Goal: Task Accomplishment & Management: Use online tool/utility

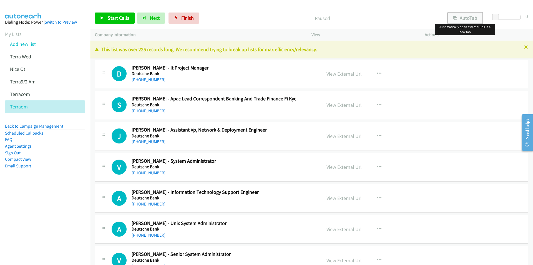
click at [463, 16] on button "AutoTab" at bounding box center [465, 17] width 34 height 11
click at [116, 17] on span "Start Calls" at bounding box center [119, 18] width 22 height 6
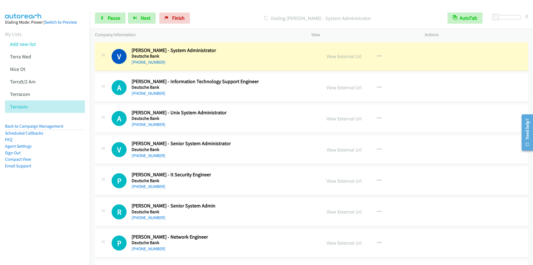
scroll to position [111, 0]
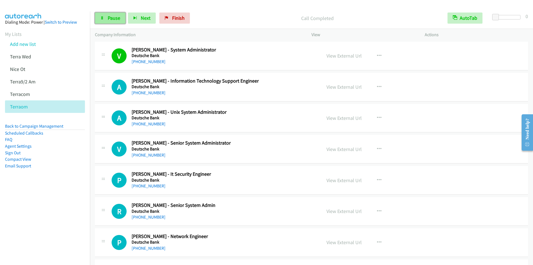
click at [105, 17] on link "Pause" at bounding box center [110, 17] width 31 height 11
drag, startPoint x: 184, startPoint y: 19, endPoint x: 291, endPoint y: 30, distance: 107.7
click at [184, 19] on span "Finish" at bounding box center [187, 18] width 12 height 6
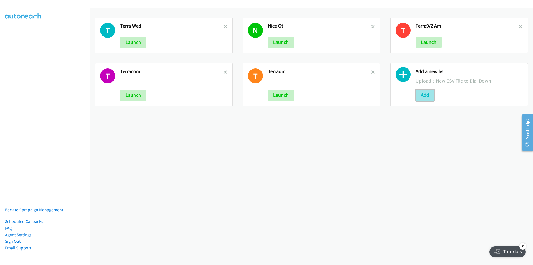
click at [425, 98] on button "Add" at bounding box center [425, 94] width 19 height 11
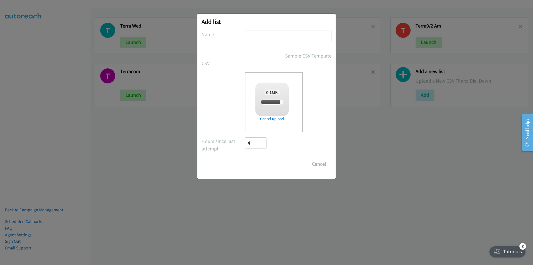
click at [273, 35] on input "text" at bounding box center [288, 36] width 87 height 11
checkbox input "true"
type input "terraPM"
click at [245, 158] on input "Save List" at bounding box center [259, 163] width 29 height 11
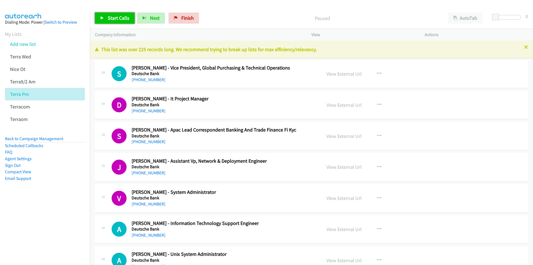
click at [109, 17] on span "Start Calls" at bounding box center [119, 18] width 22 height 6
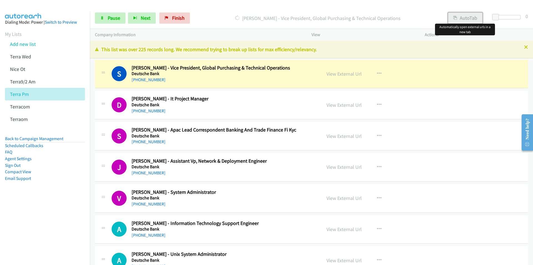
click at [470, 13] on button "AutoTab" at bounding box center [465, 17] width 34 height 11
click at [377, 197] on icon "button" at bounding box center [379, 198] width 4 height 4
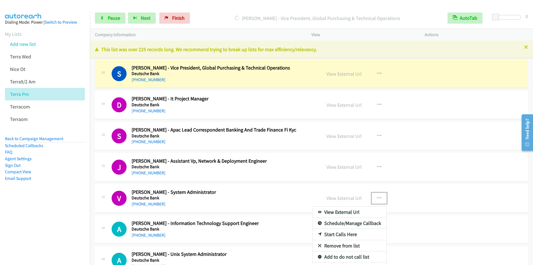
click at [340, 233] on link "Start Calls Here" at bounding box center [350, 233] width 74 height 11
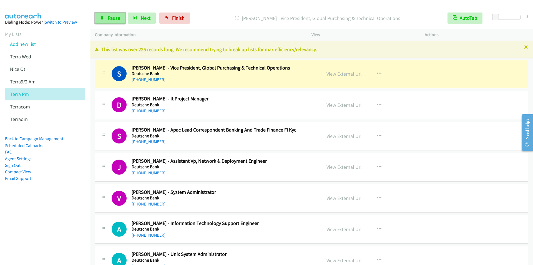
click at [110, 20] on span "Pause" at bounding box center [114, 18] width 12 height 6
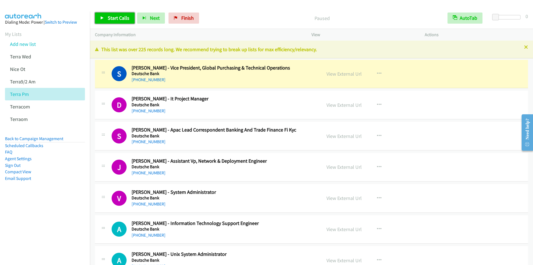
click at [107, 19] on link "Start Calls" at bounding box center [115, 17] width 40 height 11
click at [108, 23] on link "Pause" at bounding box center [110, 17] width 31 height 11
click at [110, 19] on span "Start Calls" at bounding box center [119, 18] width 22 height 6
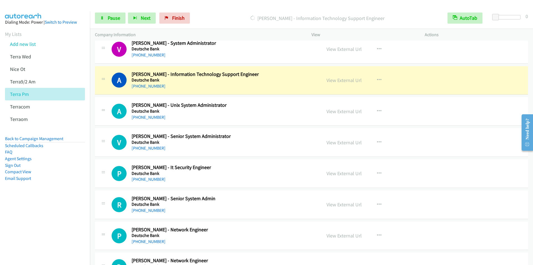
scroll to position [139, 0]
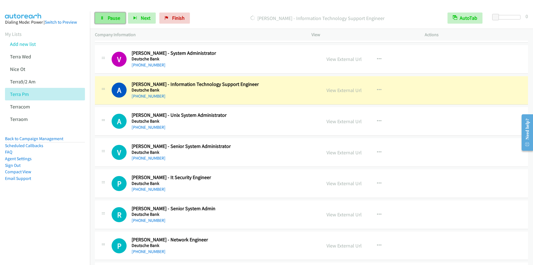
click at [111, 17] on span "Pause" at bounding box center [114, 18] width 12 height 6
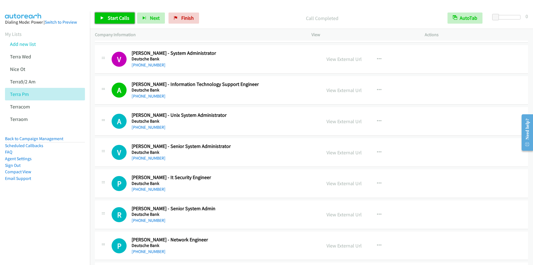
click at [108, 20] on span "Start Calls" at bounding box center [119, 18] width 22 height 6
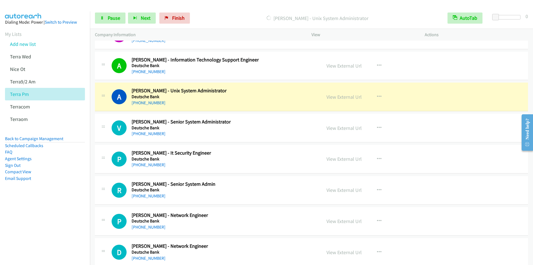
scroll to position [194, 0]
click at [212, 11] on div "Start Calls Pause Next Finish Dialing Vijay Sangarramu - Senior System Administ…" at bounding box center [311, 17] width 443 height 21
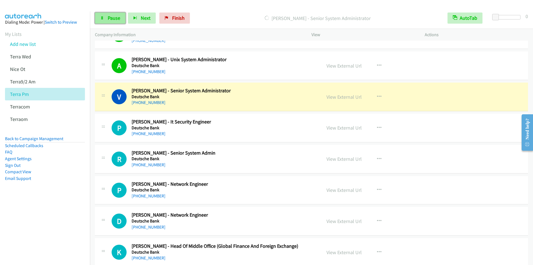
click at [109, 20] on span "Pause" at bounding box center [114, 18] width 12 height 6
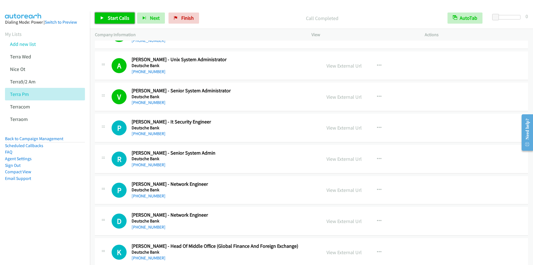
click at [109, 18] on span "Start Calls" at bounding box center [119, 18] width 22 height 6
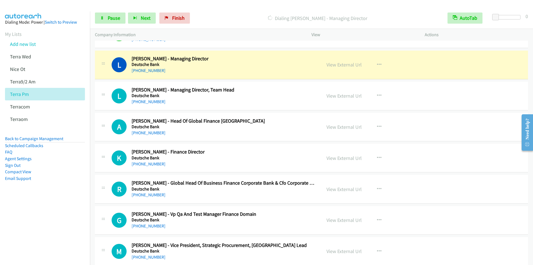
scroll to position [444, 0]
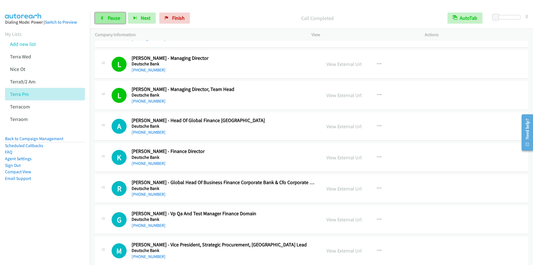
click at [113, 16] on span "Pause" at bounding box center [114, 18] width 12 height 6
click at [114, 17] on span "Start Calls" at bounding box center [119, 18] width 22 height 6
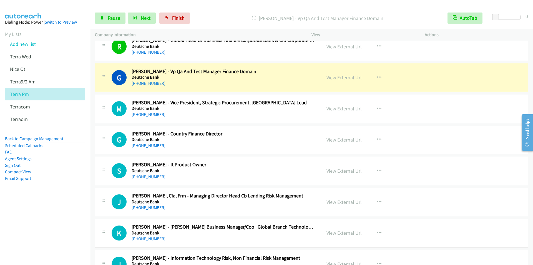
scroll to position [611, 0]
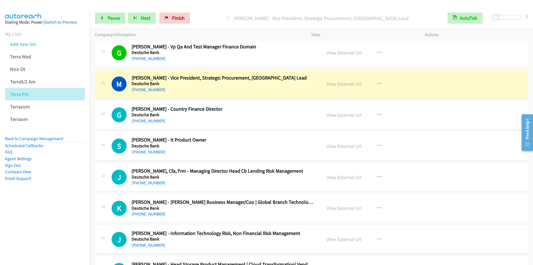
click at [220, 13] on div "Dialing May Ling Lye - Vice President, Strategic Procurement, Vietnam Lead" at bounding box center [317, 17] width 250 height 11
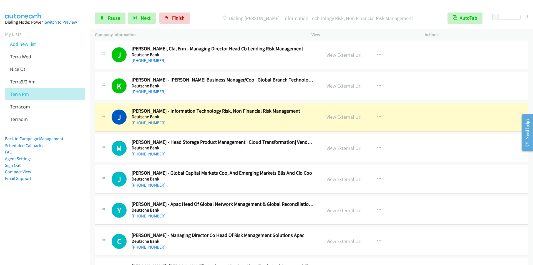
scroll to position [694, 0]
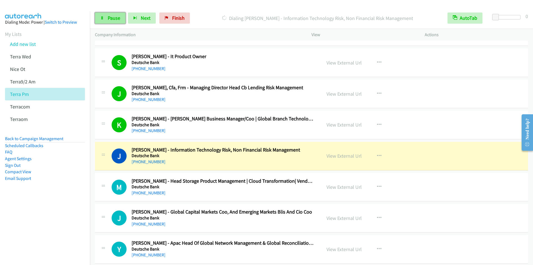
click at [106, 18] on link "Pause" at bounding box center [110, 17] width 31 height 11
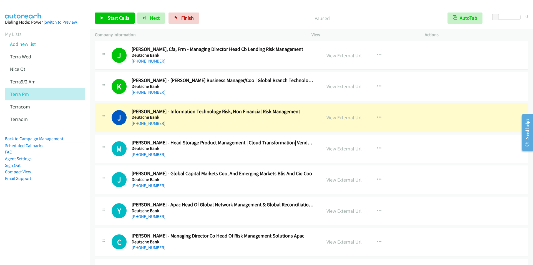
scroll to position [749, 0]
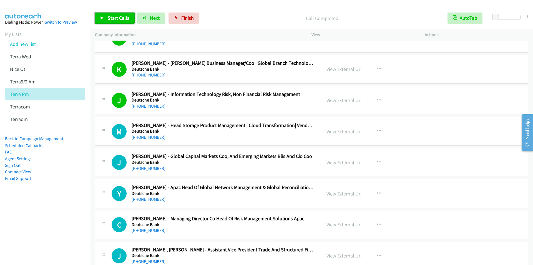
click at [112, 21] on span "Start Calls" at bounding box center [119, 18] width 22 height 6
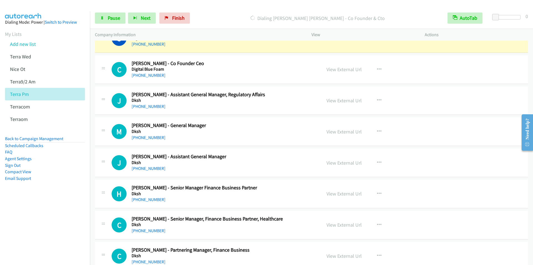
scroll to position [1249, 0]
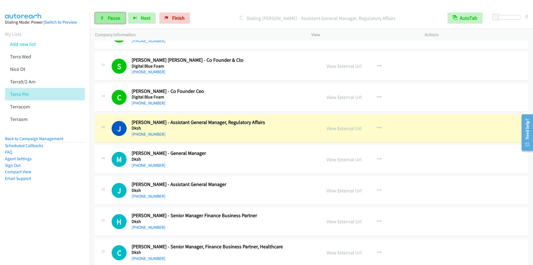
click at [108, 18] on span "Pause" at bounding box center [114, 18] width 12 height 6
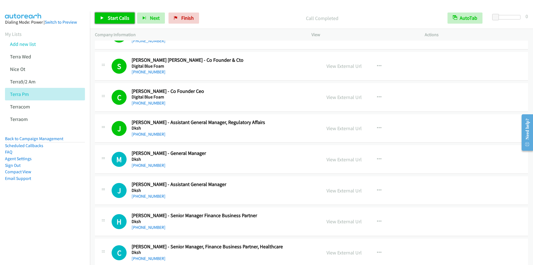
click at [113, 17] on span "Start Calls" at bounding box center [119, 18] width 22 height 6
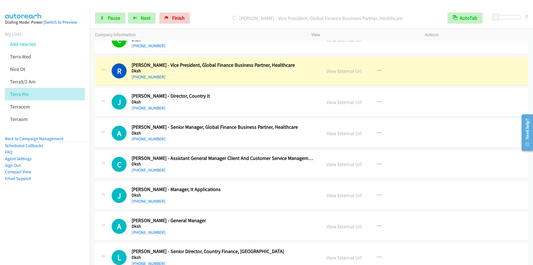
scroll to position [1499, 0]
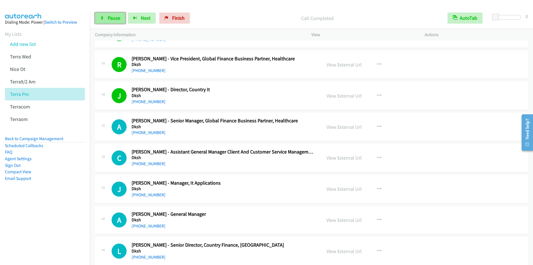
click at [115, 19] on span "Pause" at bounding box center [114, 18] width 12 height 6
click at [119, 14] on link "Start Calls" at bounding box center [115, 17] width 40 height 11
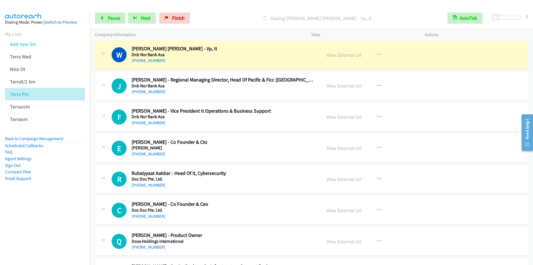
scroll to position [1888, 0]
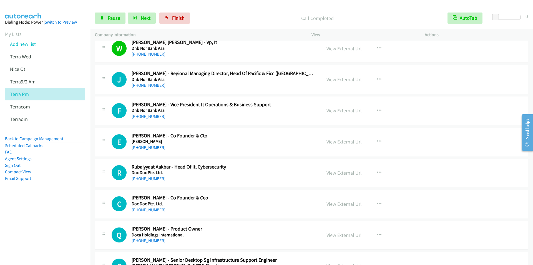
click at [219, 12] on div "Start Calls Pause Next Finish Call Completed AutoTab AutoTab 0" at bounding box center [311, 17] width 443 height 21
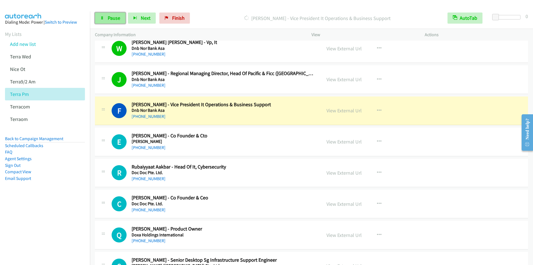
click at [113, 18] on span "Pause" at bounding box center [114, 18] width 12 height 6
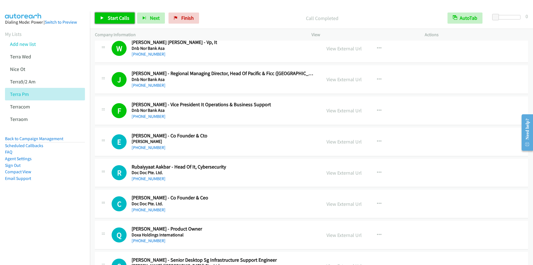
click at [112, 17] on span "Start Calls" at bounding box center [119, 18] width 22 height 6
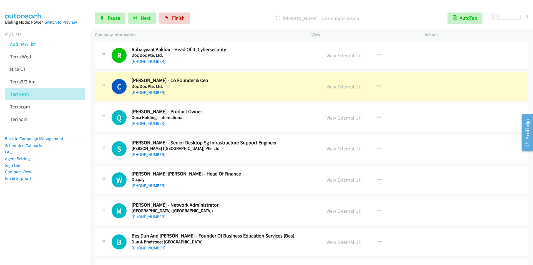
scroll to position [2026, 0]
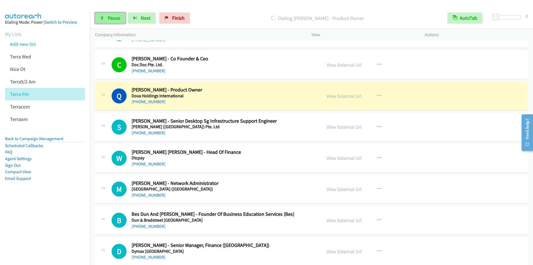
click at [111, 19] on span "Pause" at bounding box center [114, 18] width 12 height 6
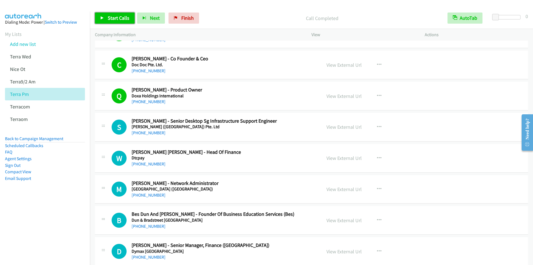
click at [110, 20] on span "Start Calls" at bounding box center [119, 18] width 22 height 6
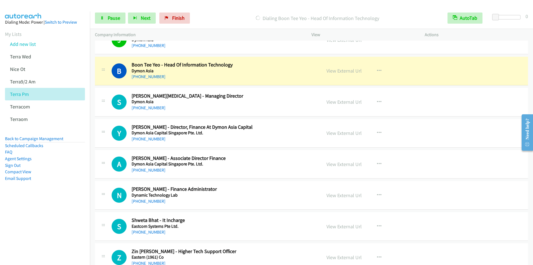
scroll to position [2387, 0]
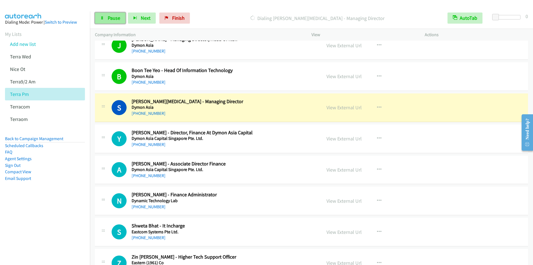
click at [115, 14] on link "Pause" at bounding box center [110, 17] width 31 height 11
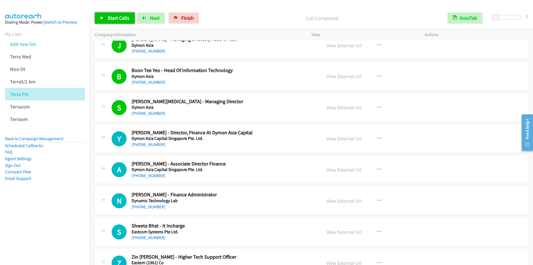
click at [121, 22] on link "Start Calls" at bounding box center [115, 17] width 40 height 11
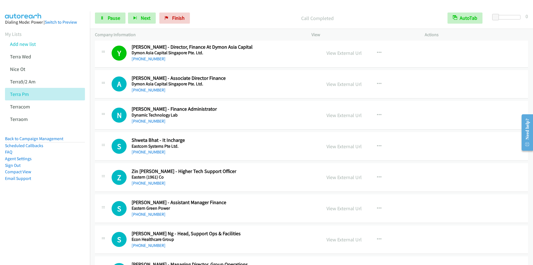
scroll to position [2471, 0]
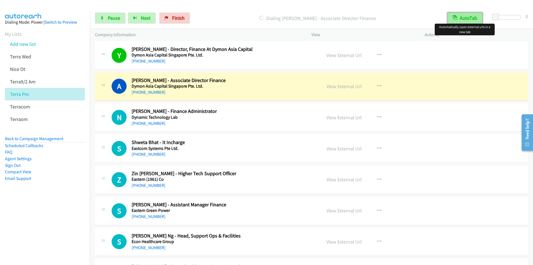
click at [466, 19] on button "AutoTab" at bounding box center [464, 17] width 35 height 11
click at [466, 19] on button "AutoTab" at bounding box center [465, 17] width 34 height 11
click at [108, 17] on span "Pause" at bounding box center [114, 18] width 12 height 6
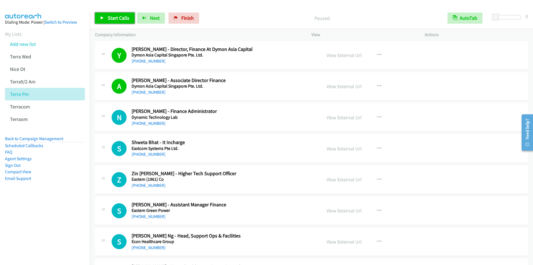
click at [119, 17] on span "Start Calls" at bounding box center [119, 18] width 22 height 6
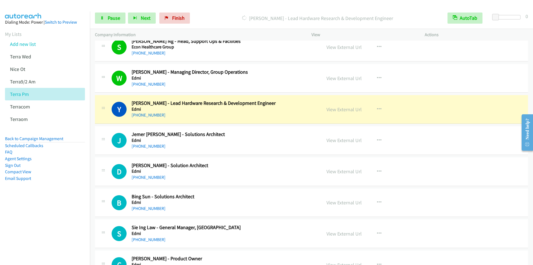
scroll to position [2693, 0]
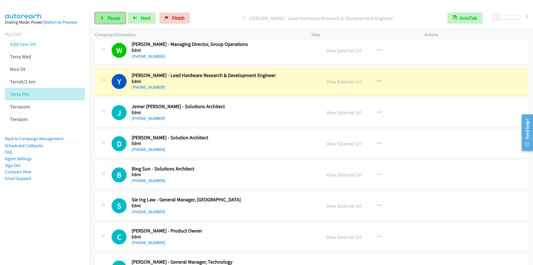
click at [106, 17] on link "Pause" at bounding box center [110, 17] width 31 height 11
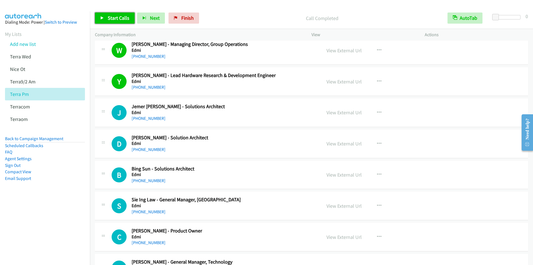
click at [122, 19] on span "Start Calls" at bounding box center [119, 18] width 22 height 6
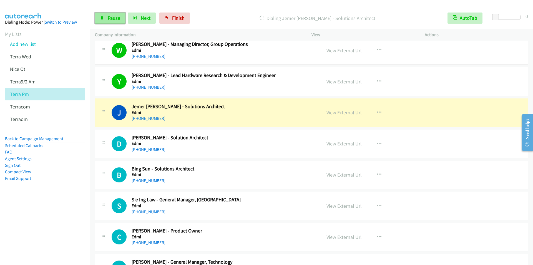
click at [110, 18] on span "Pause" at bounding box center [114, 18] width 12 height 6
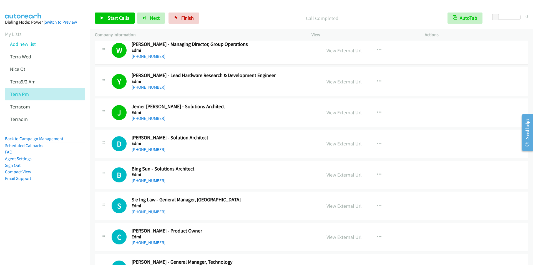
click at [224, 11] on div "Start Calls Pause Next Finish Call Completed AutoTab AutoTab 0" at bounding box center [311, 17] width 443 height 21
click at [117, 19] on span "Start Calls" at bounding box center [119, 18] width 22 height 6
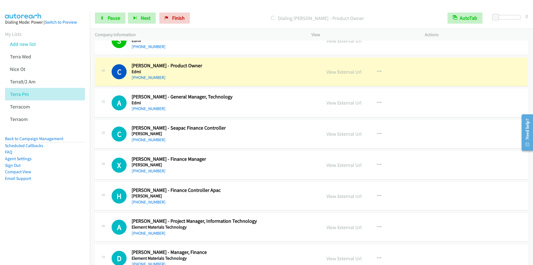
scroll to position [2859, 0]
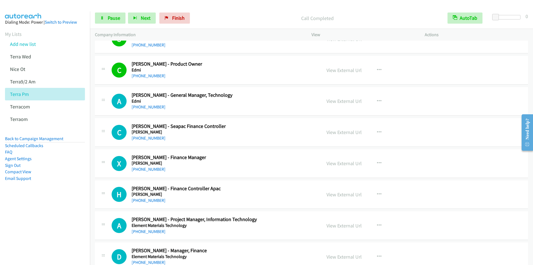
click at [217, 17] on p "Call Completed" at bounding box center [317, 17] width 240 height 7
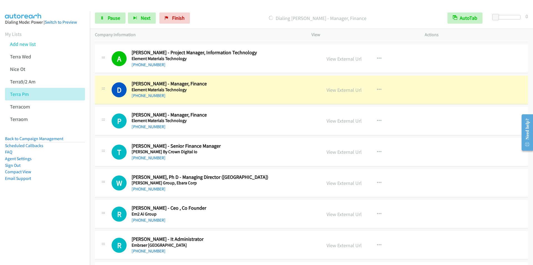
scroll to position [3054, 0]
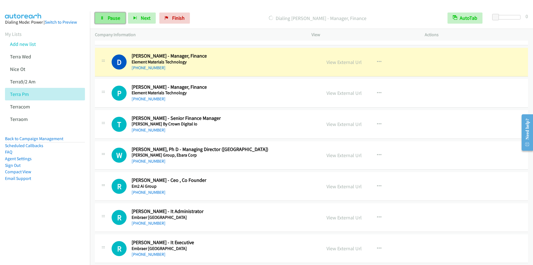
click at [110, 19] on span "Pause" at bounding box center [114, 18] width 12 height 6
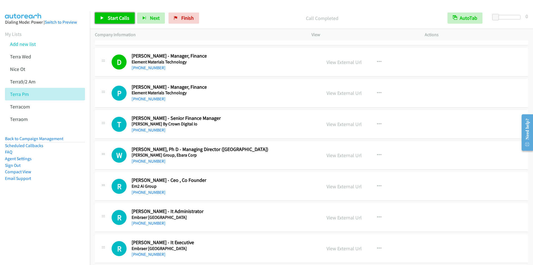
click at [104, 17] on link "Start Calls" at bounding box center [115, 17] width 40 height 11
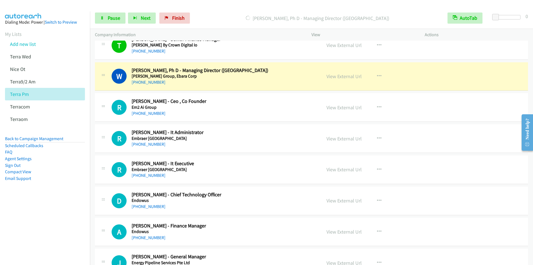
scroll to position [3165, 0]
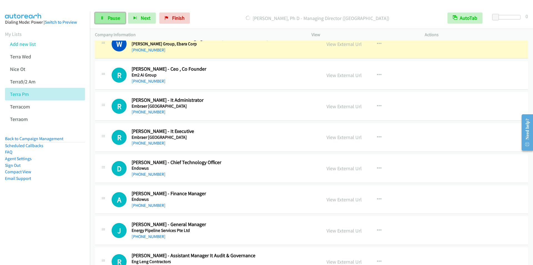
click at [114, 18] on span "Pause" at bounding box center [114, 18] width 12 height 6
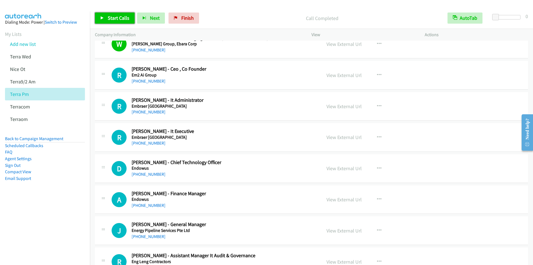
click at [115, 17] on span "Start Calls" at bounding box center [119, 18] width 22 height 6
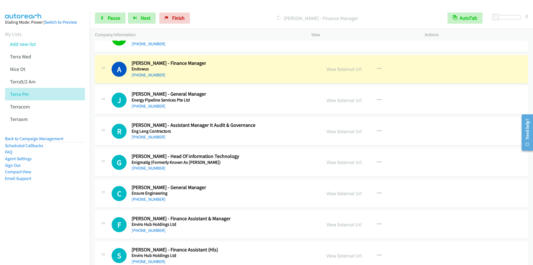
scroll to position [3303, 0]
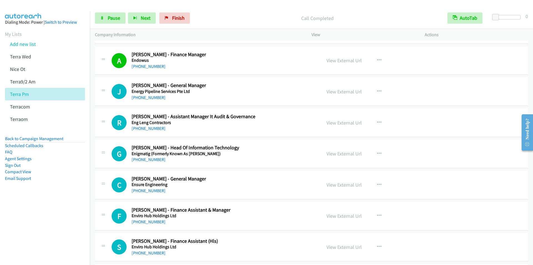
click at [215, 15] on p "Call Completed" at bounding box center [317, 17] width 240 height 7
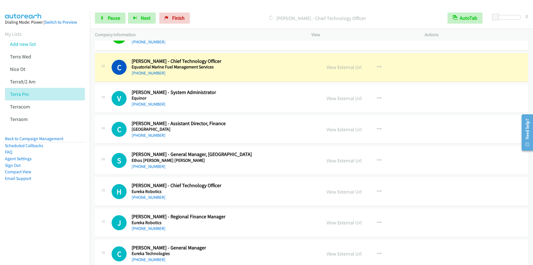
scroll to position [3581, 0]
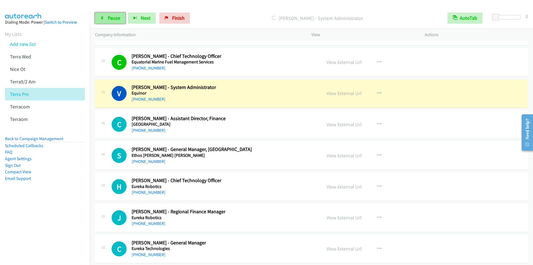
click at [110, 18] on span "Pause" at bounding box center [114, 18] width 12 height 6
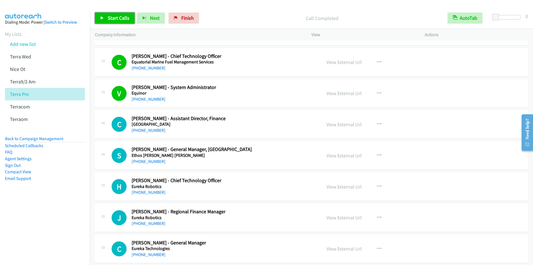
click at [116, 16] on span "Start Calls" at bounding box center [119, 18] width 22 height 6
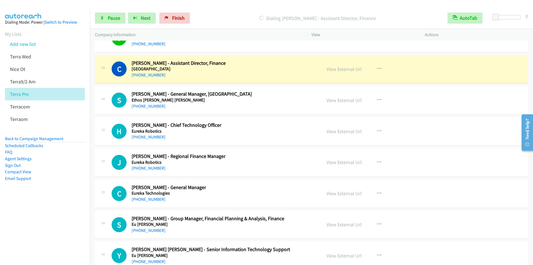
scroll to position [3636, 0]
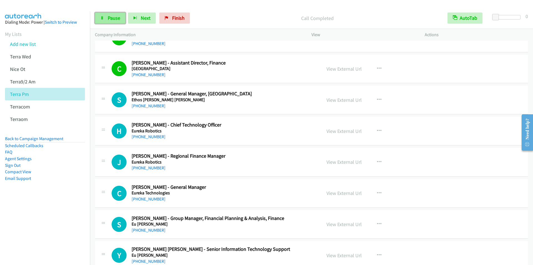
click at [108, 17] on span "Pause" at bounding box center [114, 18] width 12 height 6
click at [110, 18] on span "Pause" at bounding box center [114, 18] width 12 height 6
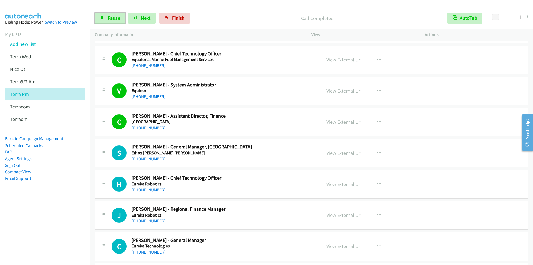
scroll to position [3581, 0]
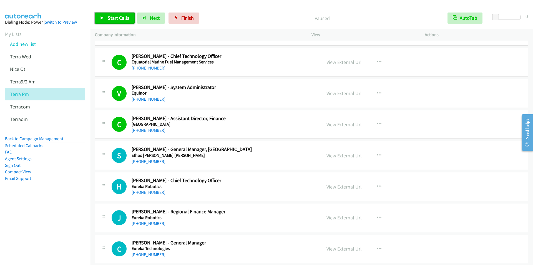
click at [113, 18] on span "Start Calls" at bounding box center [119, 18] width 22 height 6
click at [114, 20] on span "Start Calls" at bounding box center [119, 18] width 22 height 6
click at [113, 17] on span "Start Calls" at bounding box center [119, 18] width 22 height 6
click at [114, 15] on span "Pause" at bounding box center [114, 18] width 12 height 6
click at [110, 19] on span "Start Calls" at bounding box center [119, 18] width 22 height 6
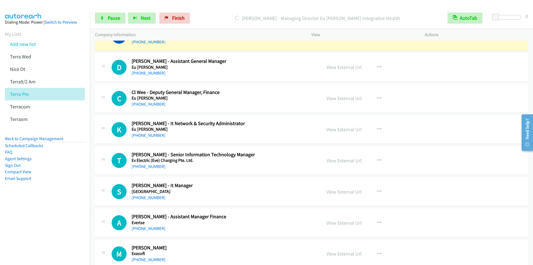
scroll to position [3859, 0]
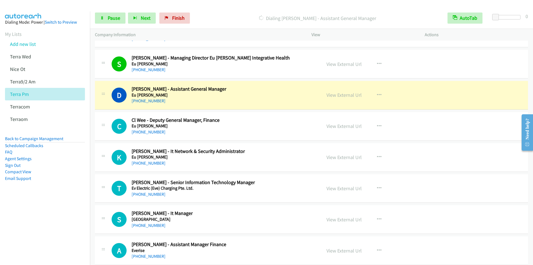
click at [206, 7] on div at bounding box center [264, 10] width 528 height 21
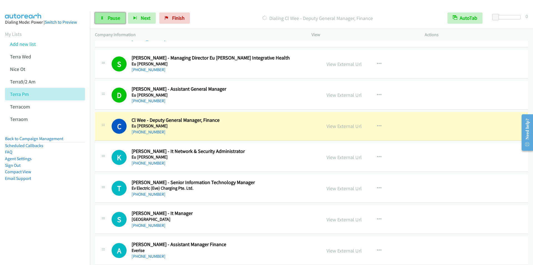
click at [111, 17] on span "Pause" at bounding box center [114, 18] width 12 height 6
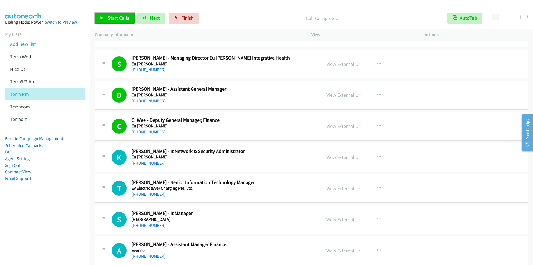
click at [128, 17] on span "Start Calls" at bounding box center [119, 18] width 22 height 6
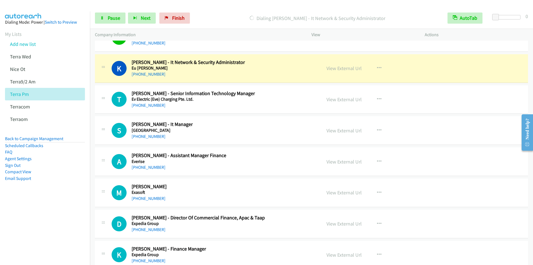
scroll to position [3942, 0]
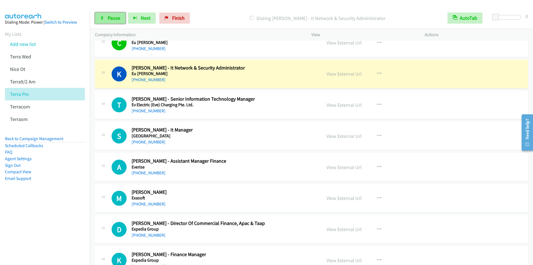
click at [109, 19] on span "Pause" at bounding box center [114, 18] width 12 height 6
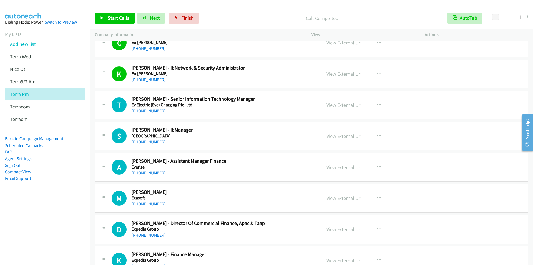
click at [230, 9] on div "Start Calls Pause Next Finish Call Completed AutoTab AutoTab 0" at bounding box center [311, 17] width 443 height 21
click at [120, 18] on span "Start Calls" at bounding box center [119, 18] width 22 height 6
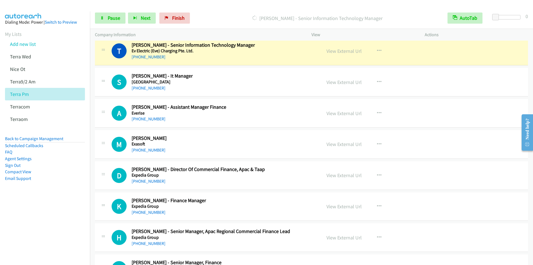
scroll to position [3997, 0]
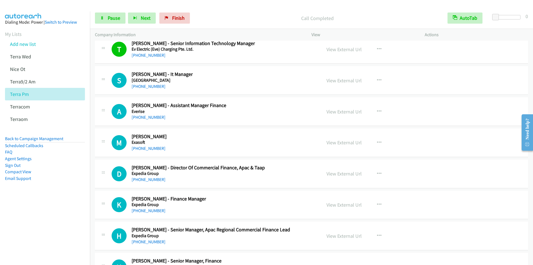
click at [213, 13] on div "Call Completed" at bounding box center [317, 17] width 250 height 11
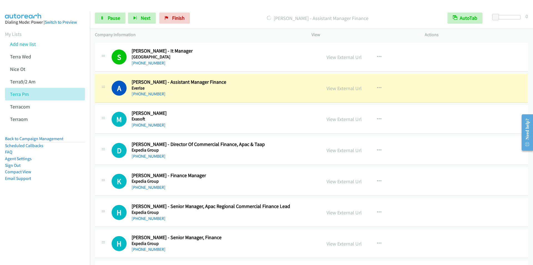
scroll to position [4053, 0]
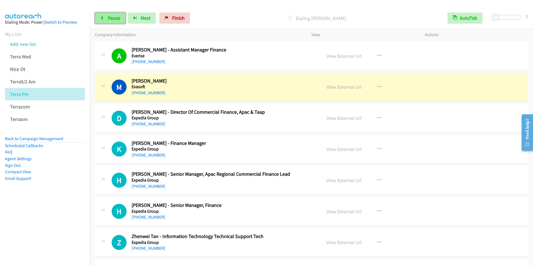
click at [112, 18] on span "Pause" at bounding box center [114, 18] width 12 height 6
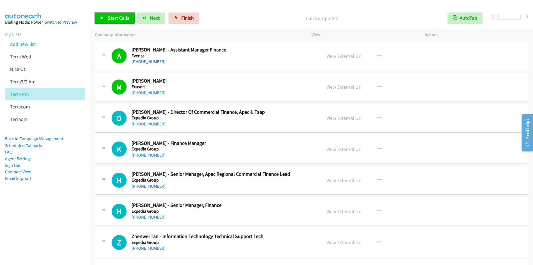
click at [113, 17] on span "Start Calls" at bounding box center [119, 18] width 22 height 6
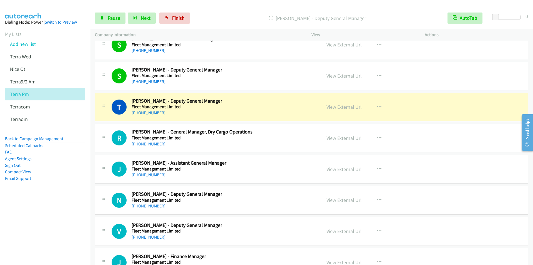
scroll to position [4775, 0]
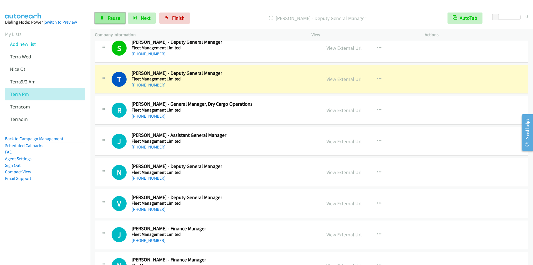
click at [109, 23] on link "Pause" at bounding box center [110, 17] width 31 height 11
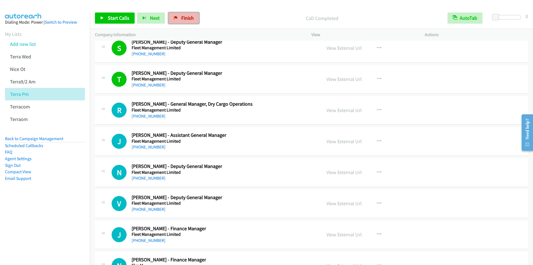
click at [188, 18] on span "Finish" at bounding box center [187, 18] width 12 height 6
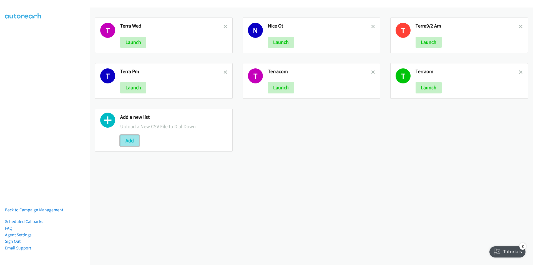
click at [129, 143] on button "Add" at bounding box center [129, 140] width 19 height 11
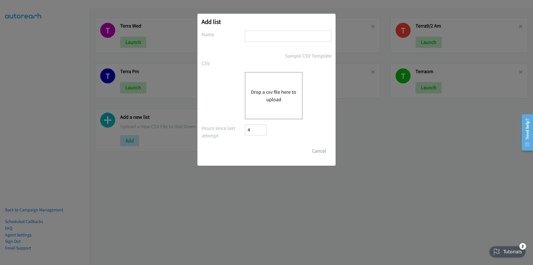
click at [223, 56] on div "Sample CSV Template" at bounding box center [267, 55] width 130 height 7
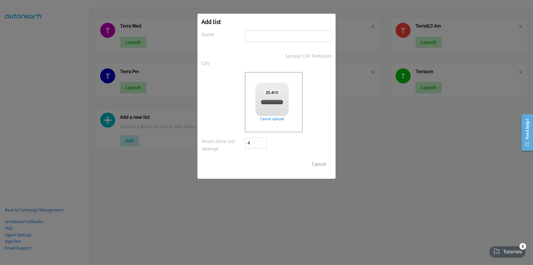
checkbox input "true"
click at [265, 36] on input "text" at bounding box center [288, 36] width 87 height 11
type input "TH"
click at [269, 42] on div "TH" at bounding box center [288, 39] width 87 height 16
click at [260, 164] on input "Save List" at bounding box center [259, 163] width 29 height 11
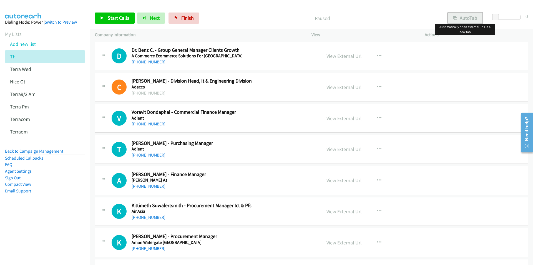
click at [477, 18] on button "AutoTab" at bounding box center [465, 17] width 34 height 11
click at [115, 19] on span "Start Calls" at bounding box center [119, 18] width 22 height 6
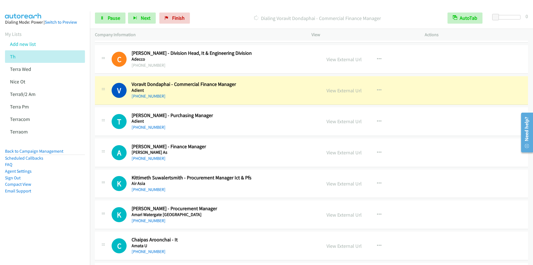
scroll to position [56, 0]
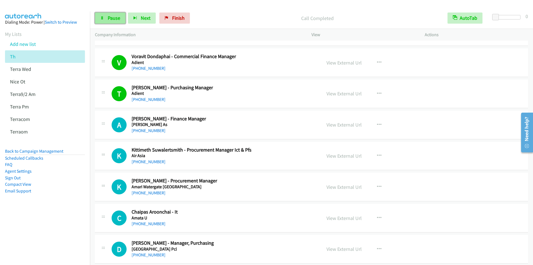
click at [116, 20] on span "Pause" at bounding box center [114, 18] width 12 height 6
click at [111, 17] on span "Start Calls" at bounding box center [119, 18] width 22 height 6
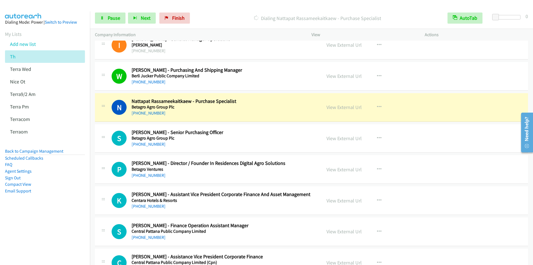
scroll to position [416, 0]
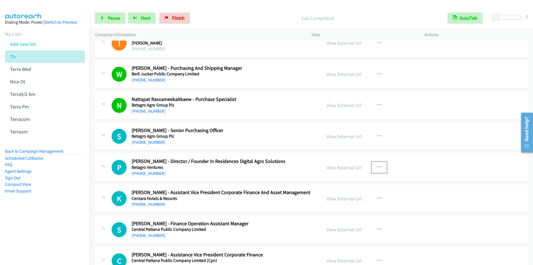
click at [377, 168] on icon "button" at bounding box center [379, 167] width 4 height 4
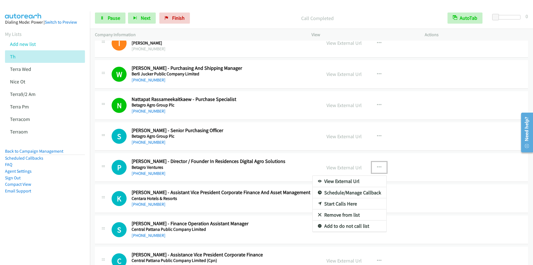
click at [339, 203] on link "Start Calls Here" at bounding box center [350, 203] width 74 height 11
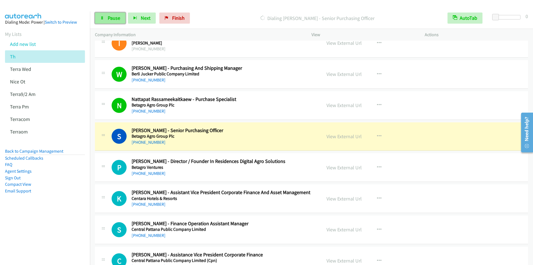
click at [113, 20] on span "Pause" at bounding box center [114, 18] width 12 height 6
click at [114, 19] on span "Start Calls" at bounding box center [119, 18] width 22 height 6
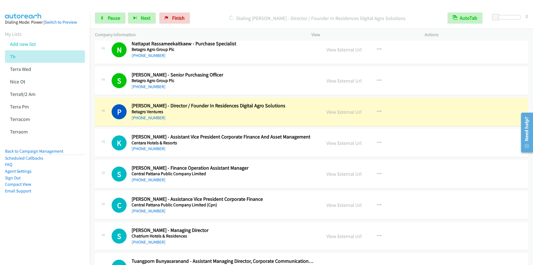
scroll to position [500, 0]
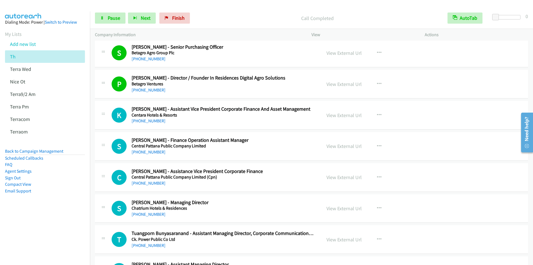
click at [214, 10] on div "Start Calls Pause Next Finish Call Completed AutoTab AutoTab 0" at bounding box center [311, 17] width 443 height 21
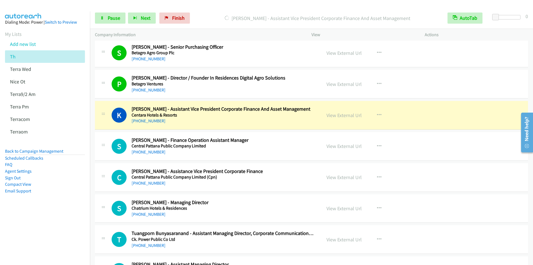
click at [218, 14] on div "[PERSON_NAME] - Assistant Vice President Corporate Finance And Asset Management" at bounding box center [317, 17] width 250 height 11
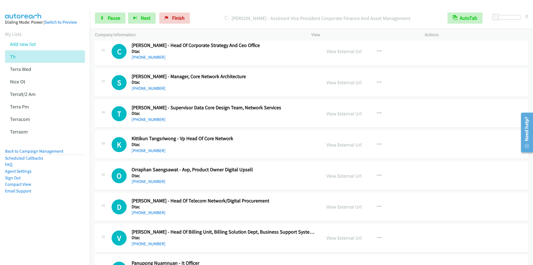
scroll to position [777, 0]
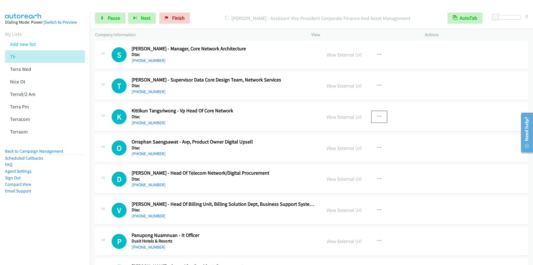
click at [379, 117] on icon "button" at bounding box center [379, 116] width 4 height 4
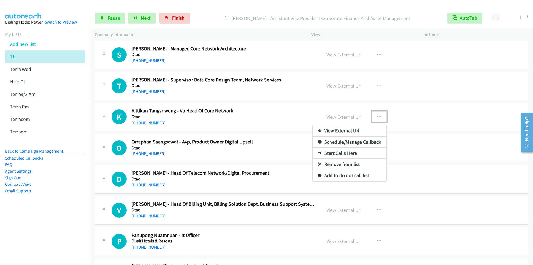
click at [341, 153] on link "Start Calls Here" at bounding box center [350, 152] width 74 height 11
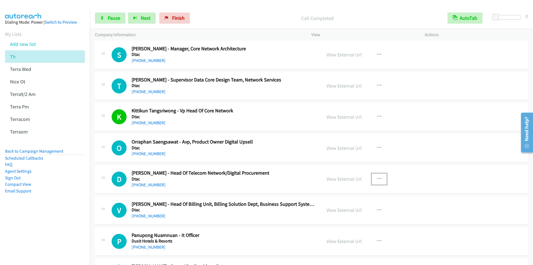
click at [377, 178] on icon "button" at bounding box center [379, 179] width 4 height 4
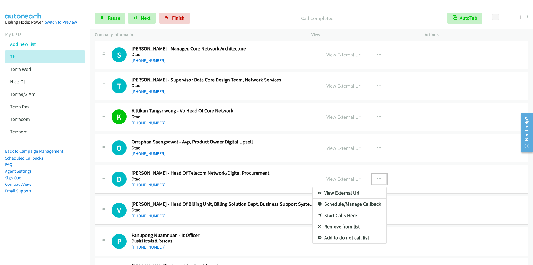
click at [340, 217] on link "Start Calls Here" at bounding box center [350, 215] width 74 height 11
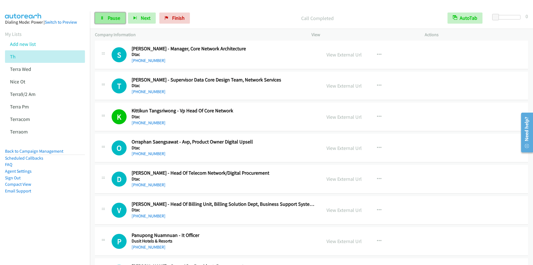
click at [112, 14] on link "Pause" at bounding box center [110, 17] width 31 height 11
click at [115, 15] on span "Start Calls" at bounding box center [119, 18] width 22 height 6
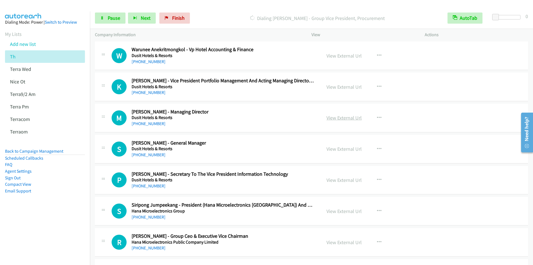
scroll to position [1027, 0]
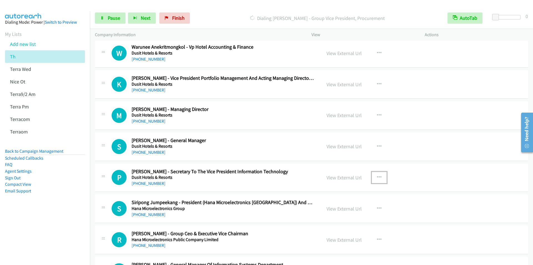
click at [377, 176] on icon "button" at bounding box center [379, 177] width 4 height 4
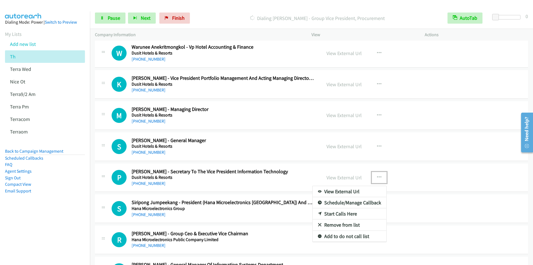
click at [345, 214] on link "Start Calls Here" at bounding box center [350, 213] width 74 height 11
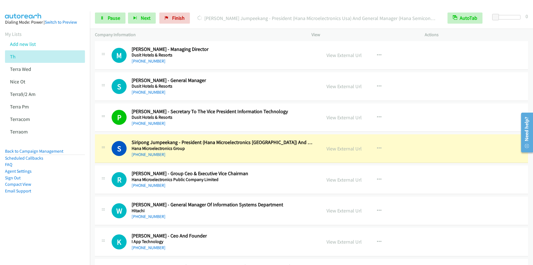
scroll to position [1138, 0]
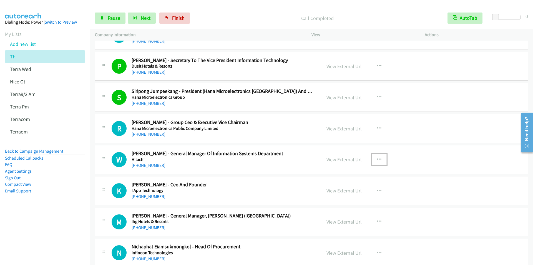
click at [377, 159] on icon "button" at bounding box center [379, 159] width 4 height 4
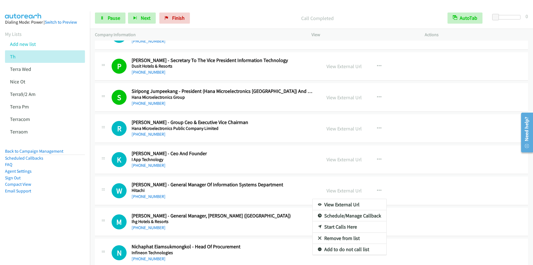
click at [345, 226] on link "Start Calls Here" at bounding box center [350, 226] width 74 height 11
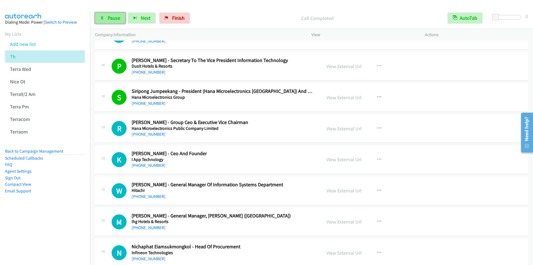
click at [114, 19] on span "Pause" at bounding box center [114, 18] width 12 height 6
click at [114, 19] on span "Start Calls" at bounding box center [119, 18] width 22 height 6
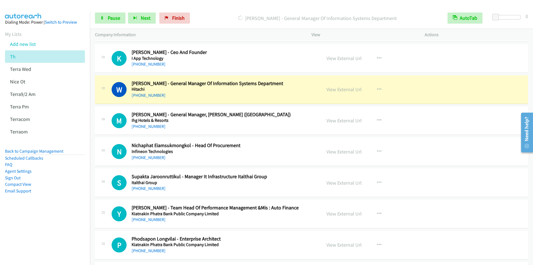
scroll to position [1249, 0]
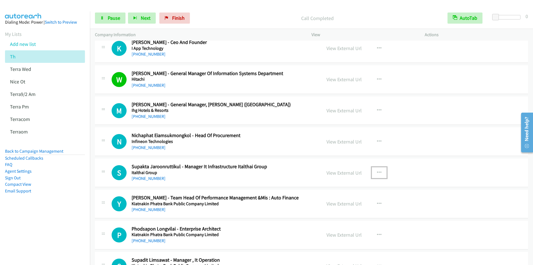
click at [377, 172] on icon "button" at bounding box center [379, 172] width 4 height 4
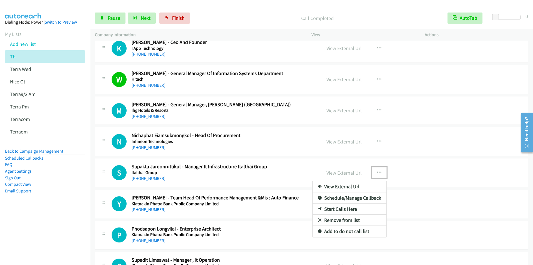
click at [338, 207] on link "Start Calls Here" at bounding box center [350, 208] width 74 height 11
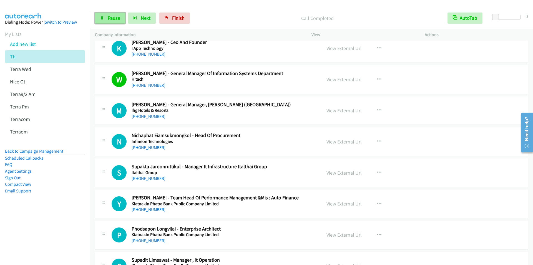
click at [118, 18] on span "Pause" at bounding box center [114, 18] width 12 height 6
click at [112, 17] on span "Start Calls" at bounding box center [119, 18] width 22 height 6
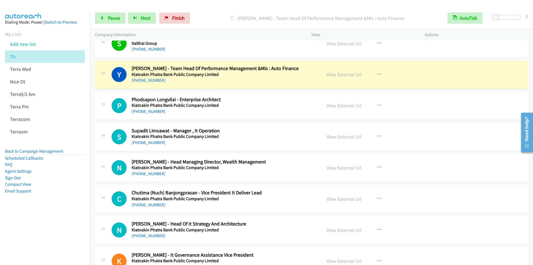
scroll to position [1388, 0]
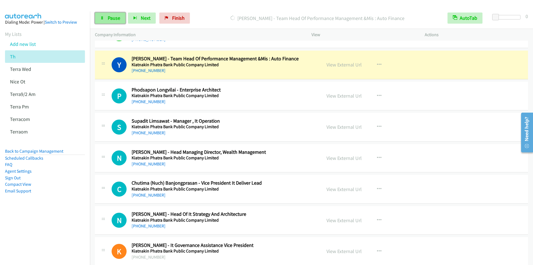
click at [112, 19] on span "Pause" at bounding box center [114, 18] width 12 height 6
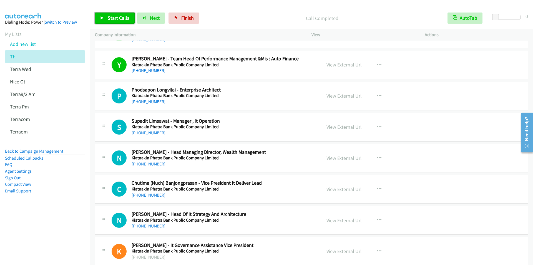
click at [114, 18] on span "Start Calls" at bounding box center [119, 18] width 22 height 6
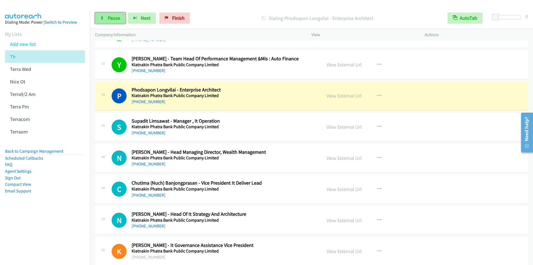
click at [112, 18] on span "Pause" at bounding box center [114, 18] width 12 height 6
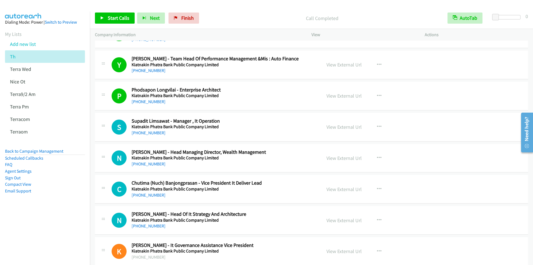
click at [213, 9] on div "Start Calls Pause Next Finish Call Completed AutoTab AutoTab 0" at bounding box center [311, 17] width 443 height 21
click at [120, 18] on span "Start Calls" at bounding box center [119, 18] width 22 height 6
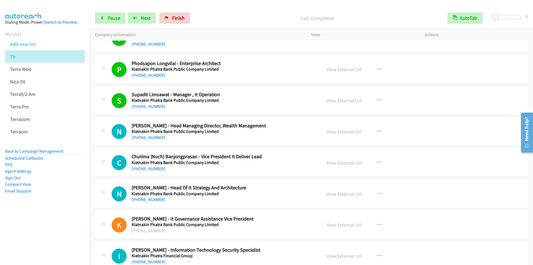
scroll to position [1416, 0]
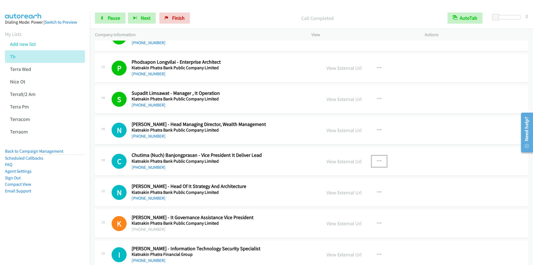
click at [377, 160] on icon "button" at bounding box center [379, 161] width 4 height 4
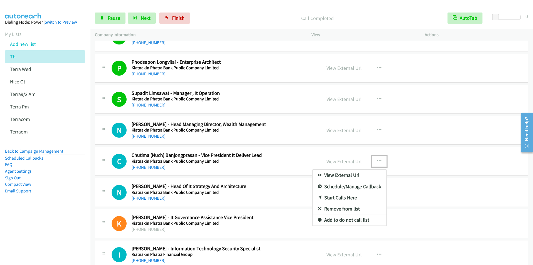
click at [341, 198] on link "Start Calls Here" at bounding box center [350, 197] width 74 height 11
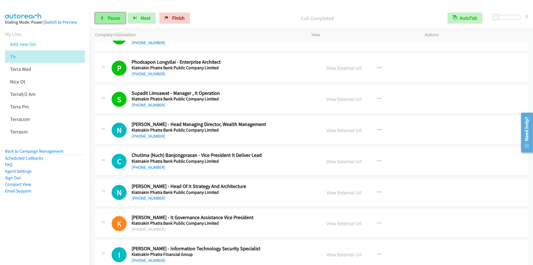
click at [111, 17] on span "Pause" at bounding box center [114, 18] width 12 height 6
click at [111, 17] on span "Start Calls" at bounding box center [119, 18] width 22 height 6
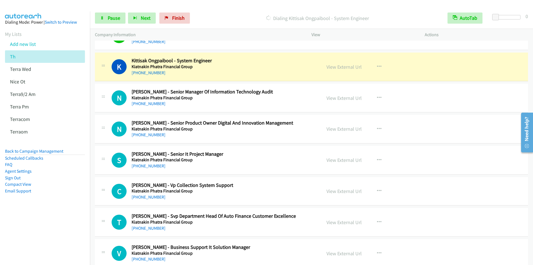
scroll to position [1666, 0]
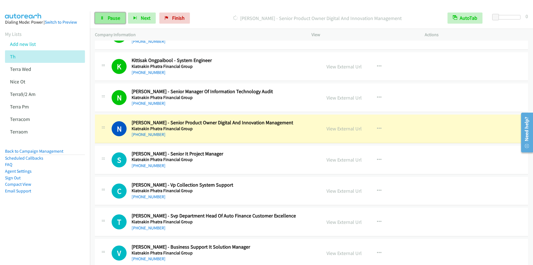
click at [110, 21] on span "Pause" at bounding box center [114, 18] width 12 height 6
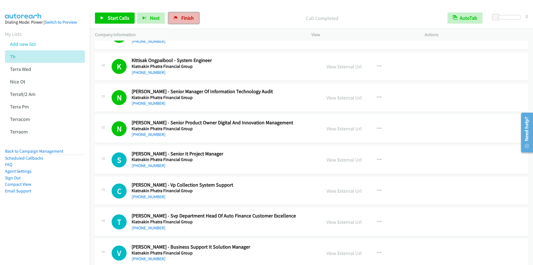
click at [187, 18] on span "Finish" at bounding box center [187, 18] width 12 height 6
